Goal: Download file/media

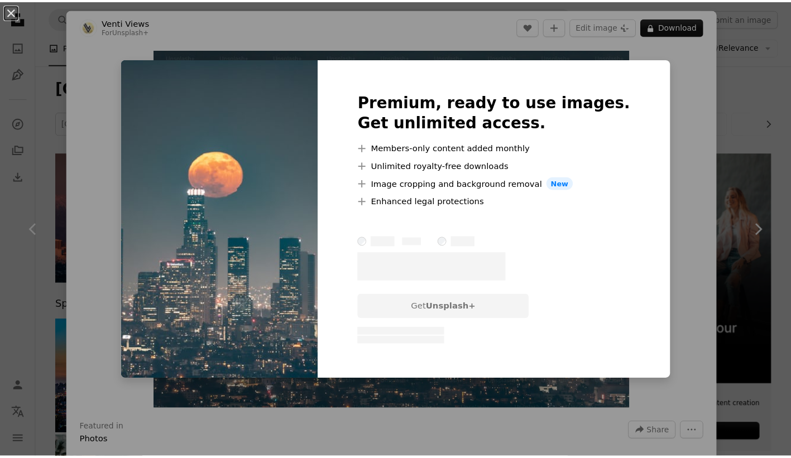
scroll to position [7151, 0]
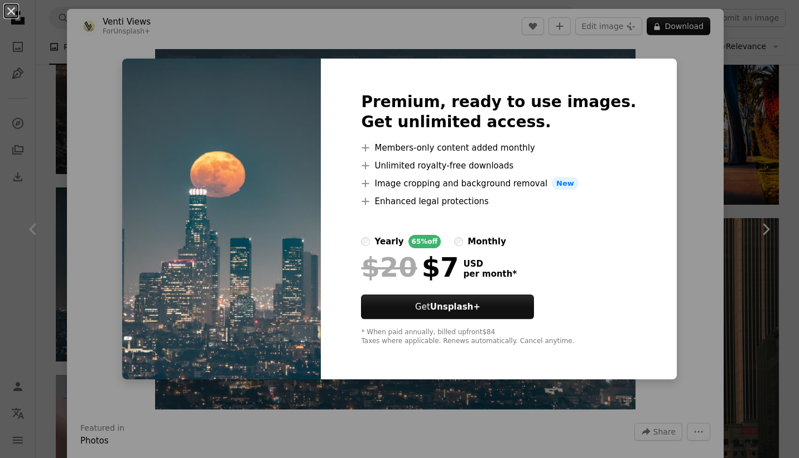
click at [470, 21] on div "An X shape Premium, ready to use images. Get unlimited access. A plus sign Memb…" at bounding box center [399, 229] width 799 height 458
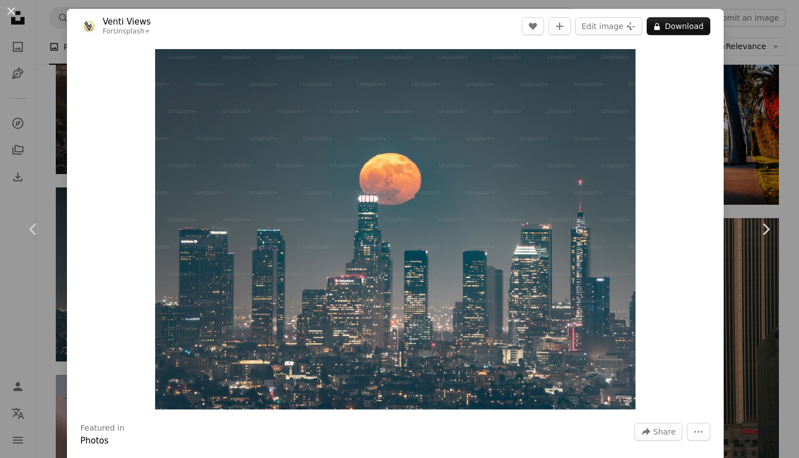
click at [508, 1] on div "An X shape Chevron left Chevron right Venti Views For Unsplash+ A heart A plus …" at bounding box center [399, 229] width 799 height 458
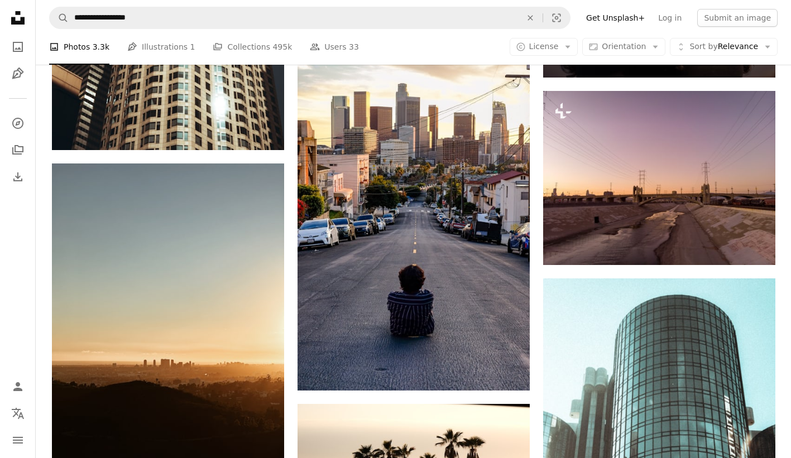
scroll to position [9987, 0]
